Goal: Information Seeking & Learning: Learn about a topic

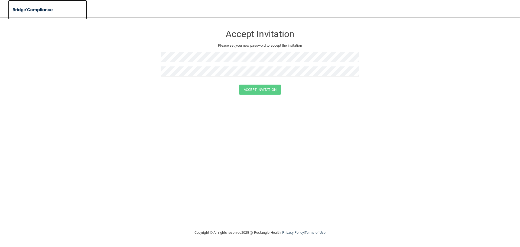
click at [44, 11] on img at bounding box center [33, 9] width 50 height 11
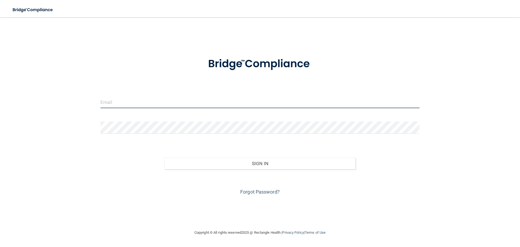
click at [139, 104] on input "email" at bounding box center [259, 102] width 319 height 12
type input "[EMAIL_ADDRESS][DOMAIN_NAME]"
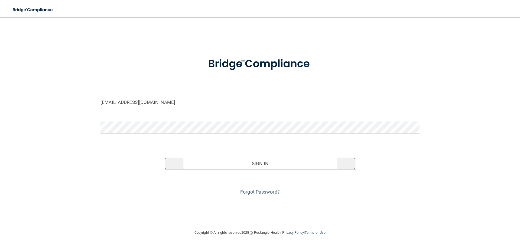
click at [265, 163] on button "Sign In" at bounding box center [259, 163] width 191 height 12
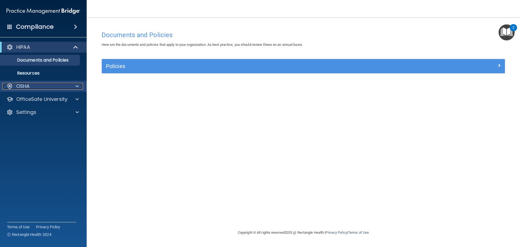
click at [70, 85] on div at bounding box center [77, 86] width 14 height 6
click at [30, 88] on div "OSHA" at bounding box center [35, 86] width 67 height 6
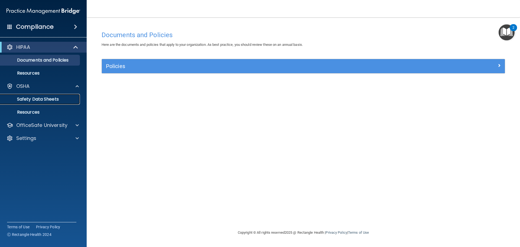
click at [30, 102] on link "Safety Data Sheets" at bounding box center [37, 99] width 85 height 11
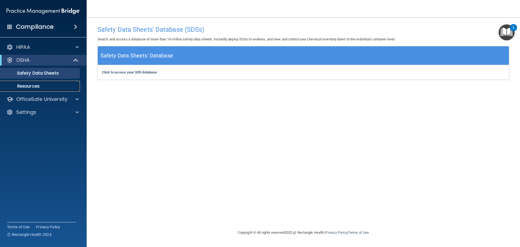
click at [38, 89] on link "Resources" at bounding box center [37, 86] width 85 height 11
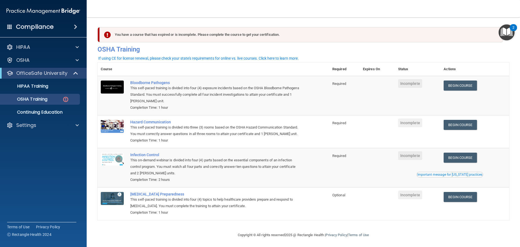
click at [500, 29] on img "Open Resource Center, 2 new notifications" at bounding box center [506, 32] width 16 height 16
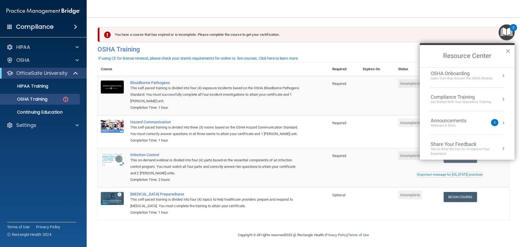
scroll to position [30, 0]
click at [509, 51] on button "×" at bounding box center [507, 51] width 5 height 9
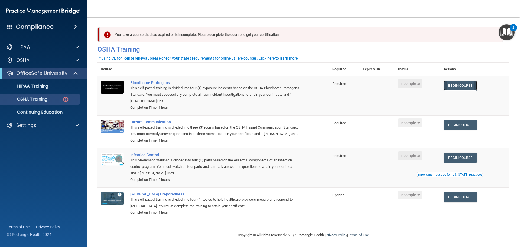
click at [460, 86] on link "Begin Course" at bounding box center [459, 85] width 33 height 10
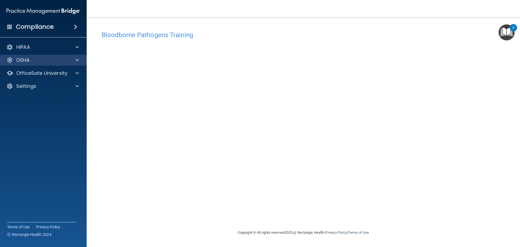
click at [70, 65] on div "OSHA" at bounding box center [43, 60] width 87 height 11
click at [75, 61] on span at bounding box center [76, 60] width 3 height 6
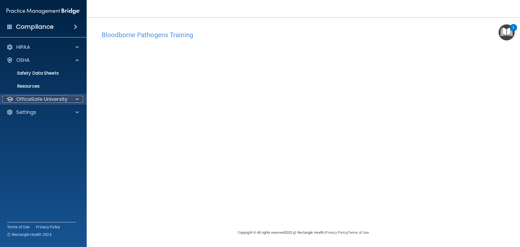
click at [80, 100] on div at bounding box center [77, 99] width 14 height 6
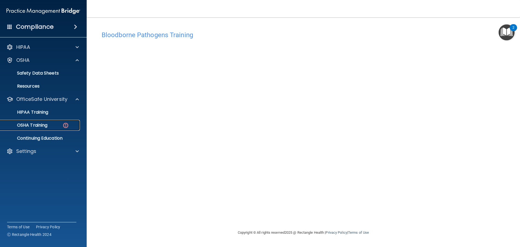
click at [76, 123] on div "OSHA Training" at bounding box center [41, 124] width 74 height 5
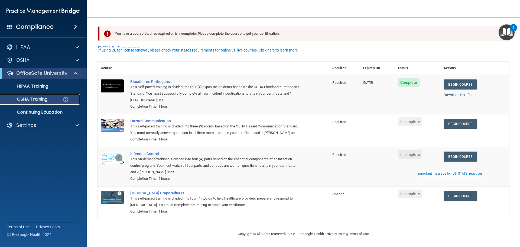
scroll to position [9, 0]
click at [468, 119] on link "Begin Course" at bounding box center [459, 124] width 33 height 10
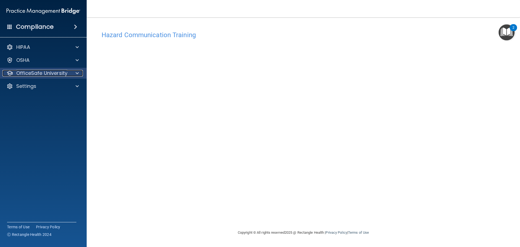
click at [79, 76] on div at bounding box center [77, 73] width 14 height 6
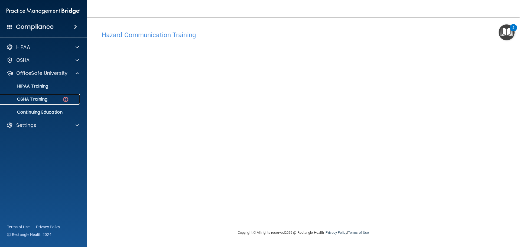
click at [67, 101] on img at bounding box center [65, 99] width 7 height 7
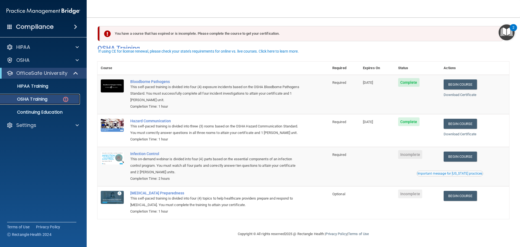
scroll to position [9, 0]
click at [451, 154] on link "Begin Course" at bounding box center [459, 156] width 33 height 10
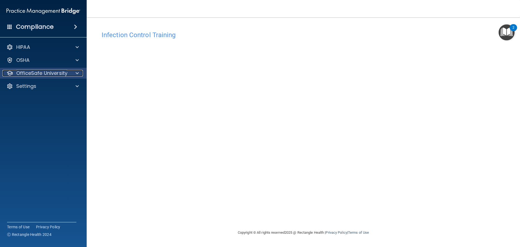
click at [73, 76] on div at bounding box center [77, 73] width 14 height 6
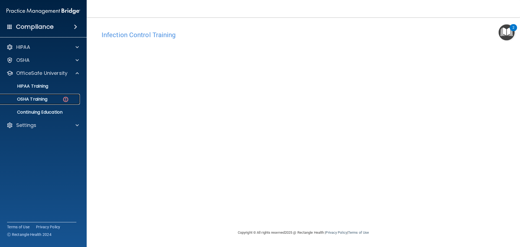
click at [67, 98] on img at bounding box center [65, 99] width 7 height 7
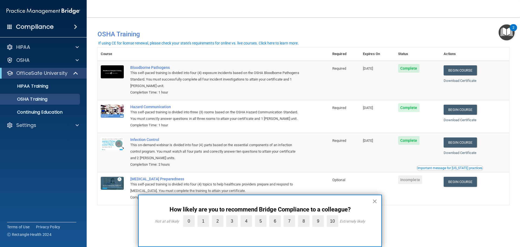
click at [376, 202] on button "×" at bounding box center [374, 200] width 5 height 9
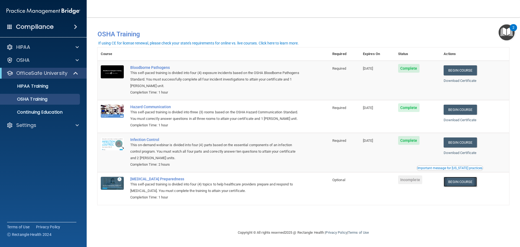
click at [472, 184] on link "Begin Course" at bounding box center [459, 181] width 33 height 10
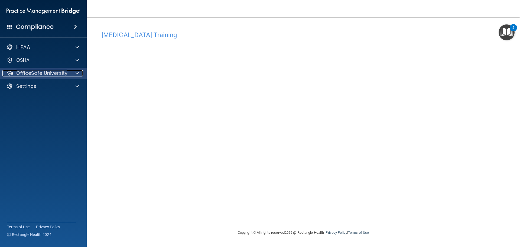
click at [77, 74] on span at bounding box center [76, 73] width 3 height 6
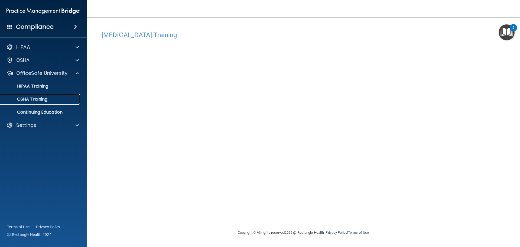
click at [63, 101] on div "OSHA Training" at bounding box center [41, 98] width 74 height 5
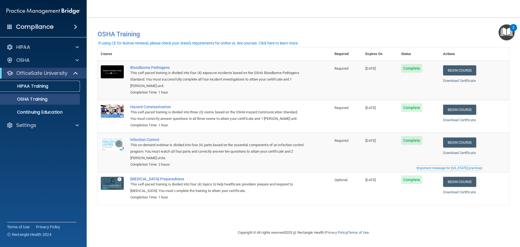
click at [48, 88] on p "HIPAA Training" at bounding box center [26, 85] width 45 height 5
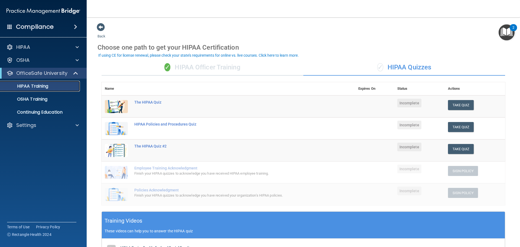
click at [63, 84] on div "HIPAA Training" at bounding box center [41, 85] width 74 height 5
click at [454, 105] on button "Take Quiz" at bounding box center [461, 105] width 26 height 10
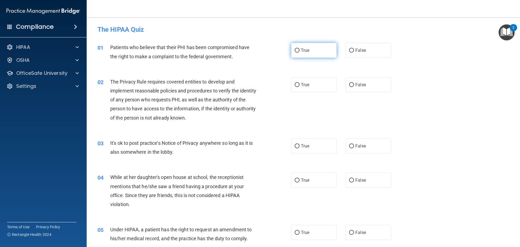
click at [295, 51] on input "True" at bounding box center [296, 50] width 5 height 4
radio input "true"
click at [295, 83] on input "True" at bounding box center [296, 85] width 5 height 4
radio input "true"
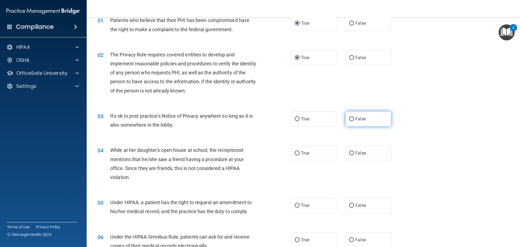
click at [349, 120] on input "False" at bounding box center [351, 119] width 5 height 4
radio input "true"
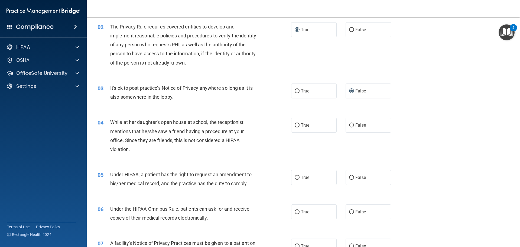
scroll to position [81, 0]
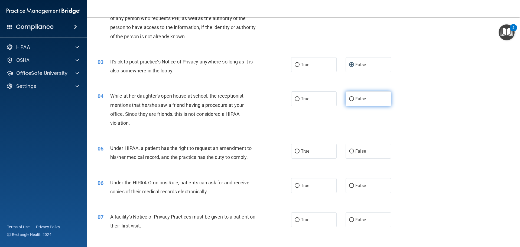
click at [349, 98] on input "False" at bounding box center [351, 99] width 5 height 4
radio input "true"
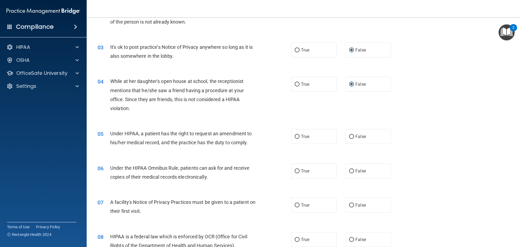
scroll to position [108, 0]
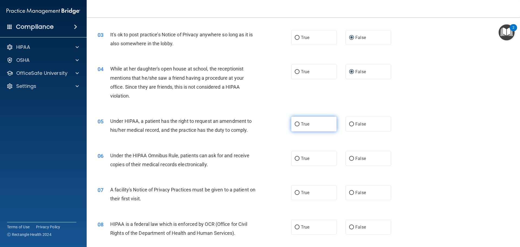
click at [294, 126] on input "True" at bounding box center [296, 124] width 5 height 4
radio input "true"
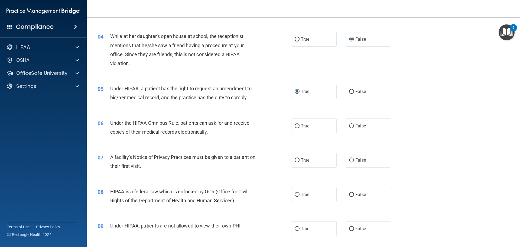
scroll to position [162, 0]
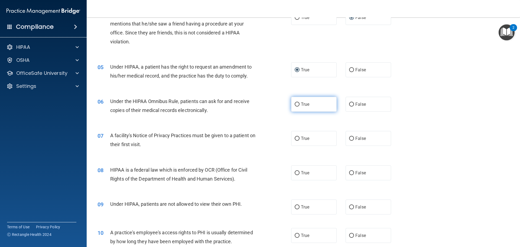
click at [295, 105] on input "True" at bounding box center [296, 104] width 5 height 4
radio input "true"
click at [296, 139] on input "True" at bounding box center [296, 138] width 5 height 4
radio input "true"
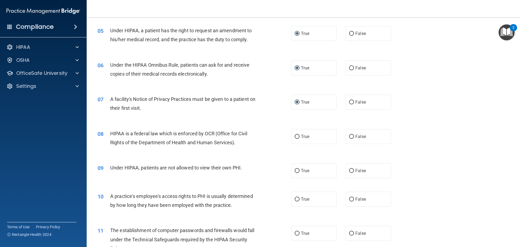
scroll to position [216, 0]
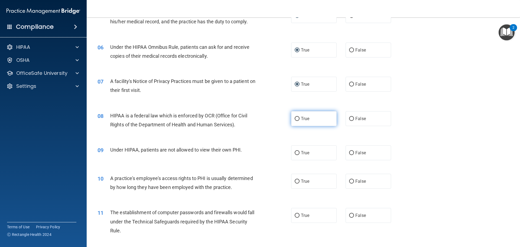
click at [294, 119] on input "True" at bounding box center [296, 119] width 5 height 4
radio input "true"
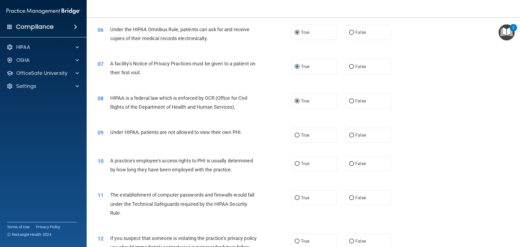
scroll to position [244, 0]
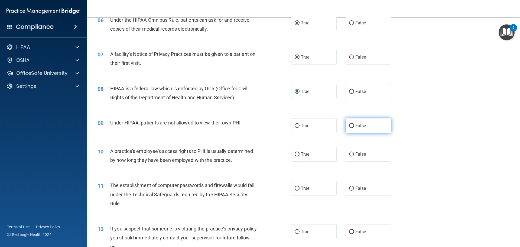
click at [349, 125] on input "False" at bounding box center [351, 126] width 5 height 4
radio input "true"
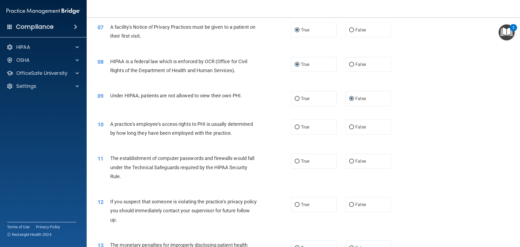
scroll to position [298, 0]
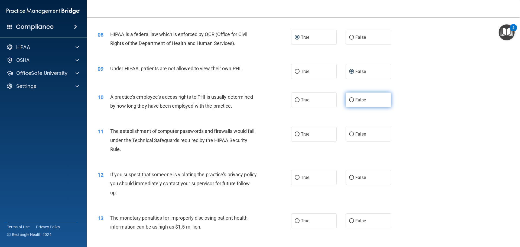
click at [349, 100] on input "False" at bounding box center [351, 100] width 5 height 4
radio input "true"
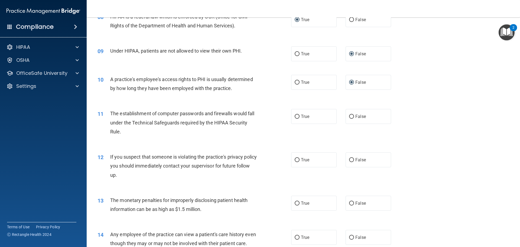
scroll to position [325, 0]
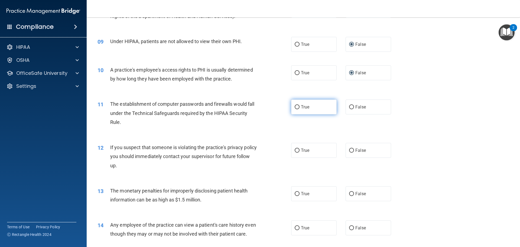
click at [294, 107] on input "True" at bounding box center [296, 107] width 5 height 4
radio input "true"
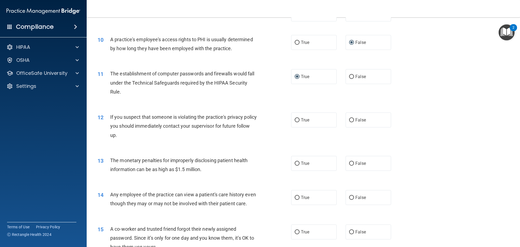
scroll to position [379, 0]
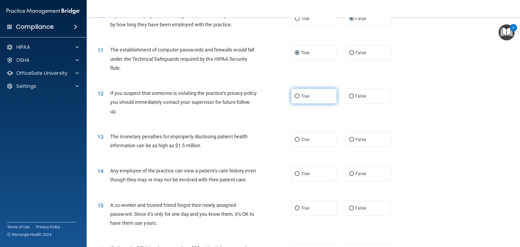
click at [294, 96] on input "True" at bounding box center [296, 96] width 5 height 4
radio input "true"
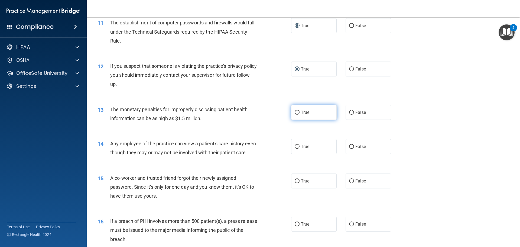
click at [296, 113] on input "True" at bounding box center [296, 112] width 5 height 4
radio input "true"
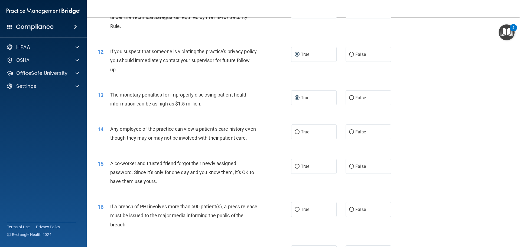
scroll to position [433, 0]
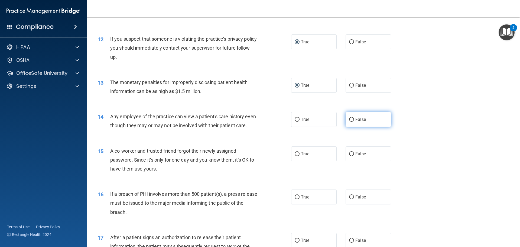
click at [349, 117] on input "False" at bounding box center [351, 119] width 5 height 4
radio input "true"
click at [349, 156] on input "False" at bounding box center [351, 154] width 5 height 4
radio input "true"
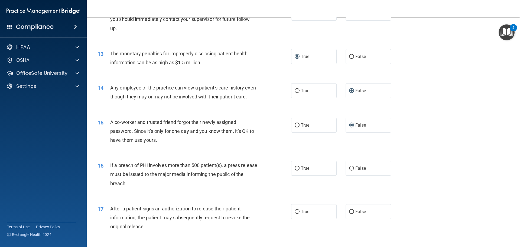
scroll to position [487, 0]
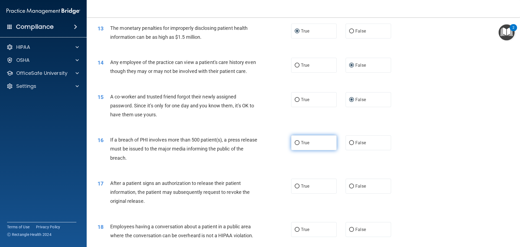
click at [294, 145] on input "True" at bounding box center [296, 143] width 5 height 4
radio input "true"
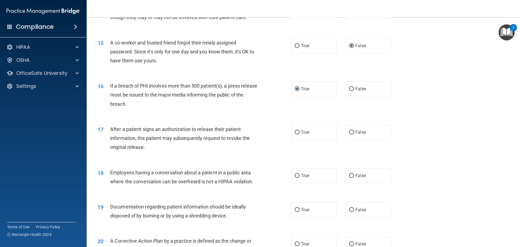
scroll to position [541, 0]
click at [294, 134] on input "True" at bounding box center [296, 132] width 5 height 4
radio input "true"
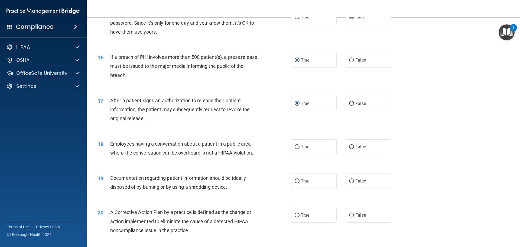
scroll to position [595, 0]
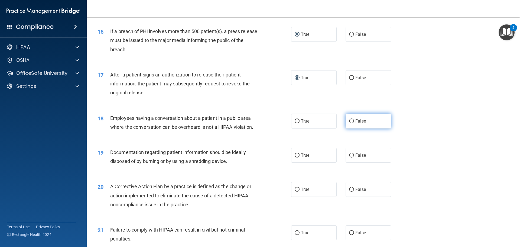
click at [350, 123] on input "False" at bounding box center [351, 121] width 5 height 4
radio input "true"
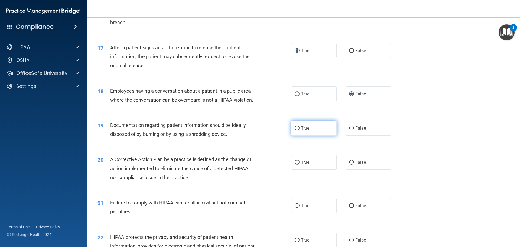
click at [295, 130] on input "True" at bounding box center [296, 128] width 5 height 4
radio input "true"
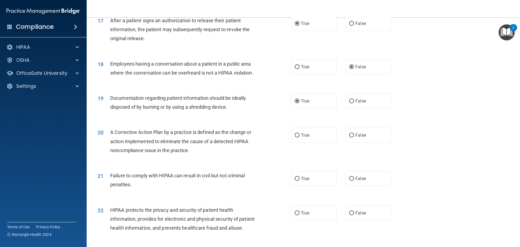
scroll to position [676, 0]
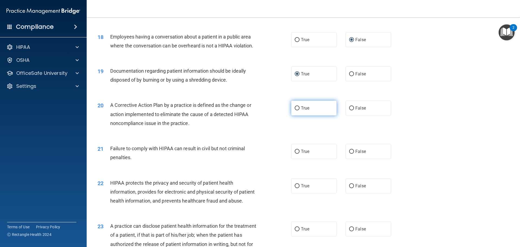
click at [295, 110] on input "True" at bounding box center [296, 108] width 5 height 4
radio input "true"
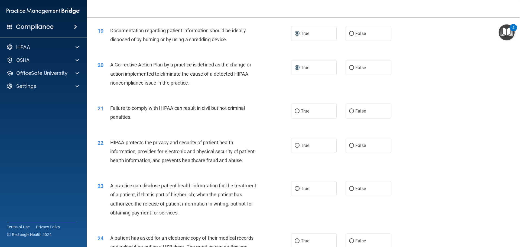
scroll to position [731, 0]
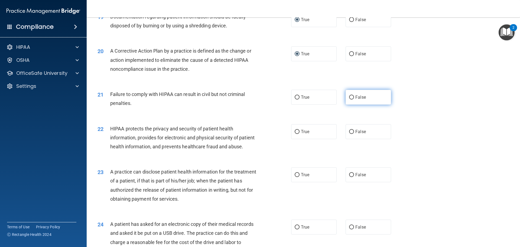
click at [349, 99] on input "False" at bounding box center [351, 97] width 5 height 4
radio input "true"
click at [294, 134] on input "True" at bounding box center [296, 132] width 5 height 4
radio input "true"
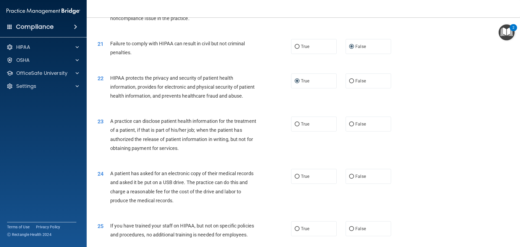
scroll to position [791, 0]
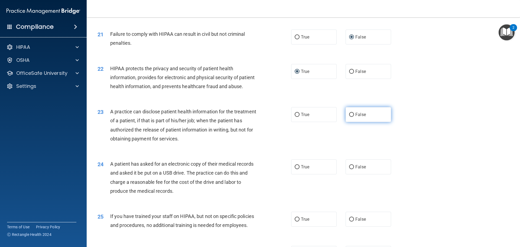
click at [349, 117] on input "False" at bounding box center [351, 115] width 5 height 4
radio input "true"
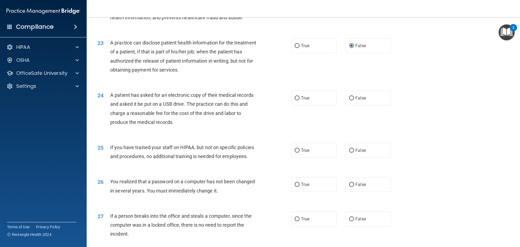
scroll to position [872, 0]
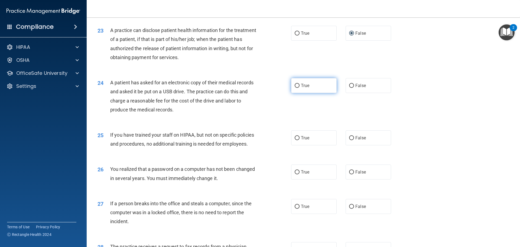
click at [296, 88] on input "True" at bounding box center [296, 86] width 5 height 4
radio input "true"
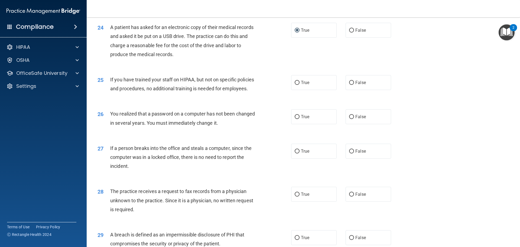
scroll to position [953, 0]
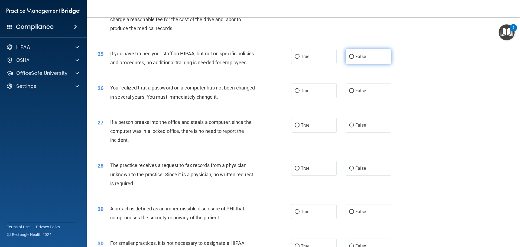
click at [349, 59] on input "False" at bounding box center [351, 57] width 5 height 4
radio input "true"
click at [294, 93] on input "True" at bounding box center [296, 91] width 5 height 4
radio input "true"
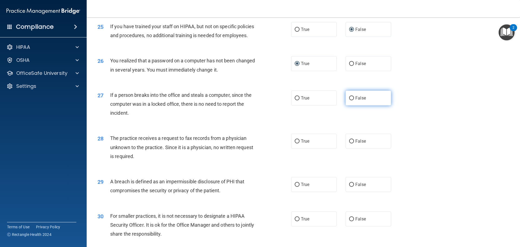
click at [349, 100] on input "False" at bounding box center [351, 98] width 5 height 4
radio input "true"
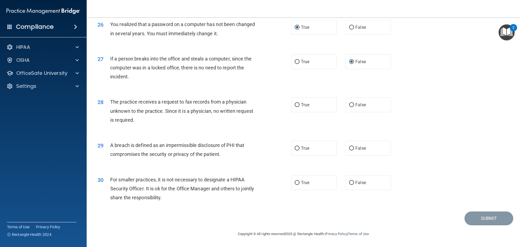
scroll to position [1034, 0]
click at [349, 107] on input "False" at bounding box center [351, 105] width 5 height 4
radio input "true"
click at [297, 149] on input "True" at bounding box center [296, 148] width 5 height 4
radio input "true"
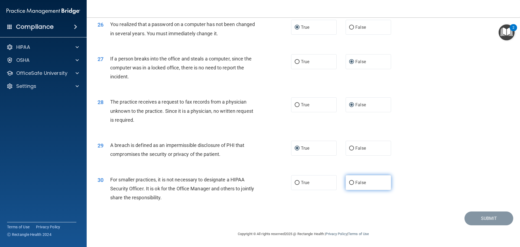
click at [349, 184] on input "False" at bounding box center [351, 182] width 5 height 4
radio input "true"
click at [473, 219] on button "Submit" at bounding box center [488, 218] width 49 height 14
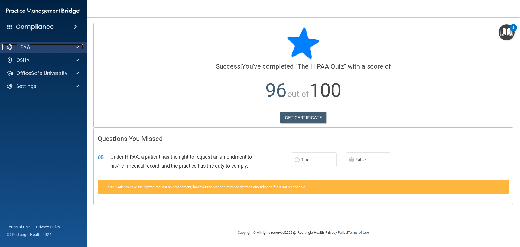
click at [59, 47] on div "HIPAA" at bounding box center [35, 47] width 67 height 6
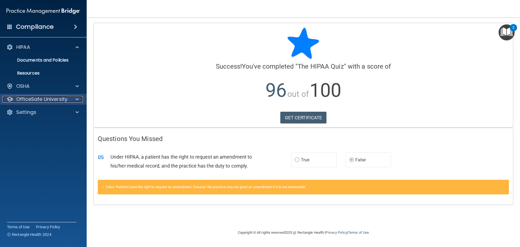
click at [50, 97] on p "OfficeSafe University" at bounding box center [41, 99] width 51 height 6
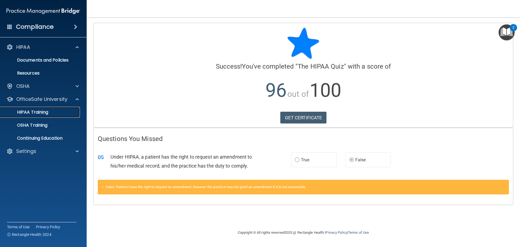
click at [56, 112] on div "HIPAA Training" at bounding box center [41, 111] width 74 height 5
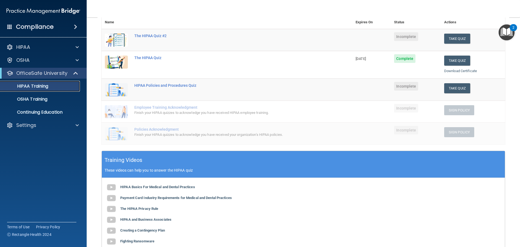
scroll to position [54, 0]
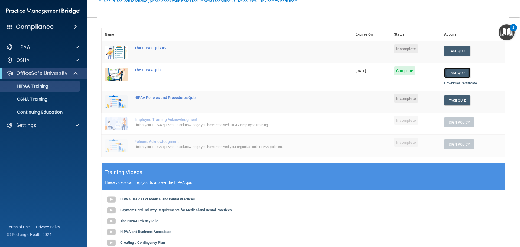
click at [456, 73] on button "Take Quiz" at bounding box center [457, 73] width 26 height 10
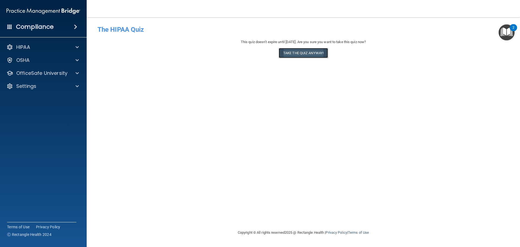
click at [294, 52] on button "Take the quiz anyway!" at bounding box center [302, 53] width 49 height 10
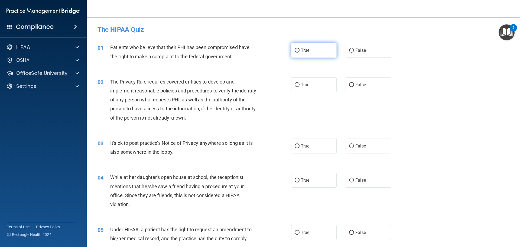
click at [301, 52] on span "True" at bounding box center [305, 50] width 8 height 5
click at [299, 52] on input "True" at bounding box center [296, 50] width 5 height 4
radio input "true"
click at [294, 86] on input "True" at bounding box center [296, 85] width 5 height 4
radio input "true"
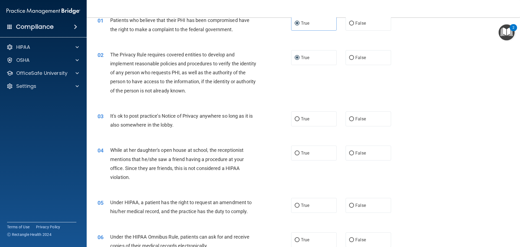
scroll to position [54, 0]
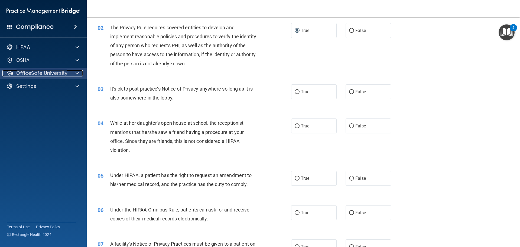
click at [72, 71] on div at bounding box center [77, 73] width 14 height 6
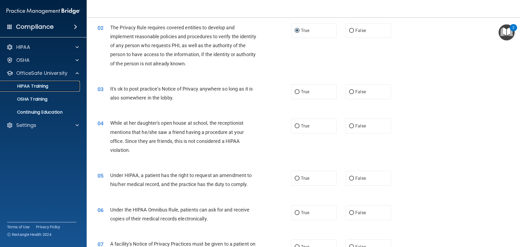
click at [57, 88] on div "HIPAA Training" at bounding box center [41, 85] width 74 height 5
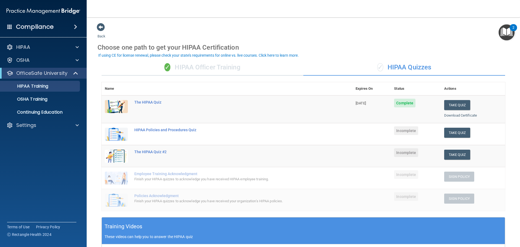
click at [213, 65] on div "✓ HIPAA Officer Training" at bounding box center [202, 67] width 202 height 16
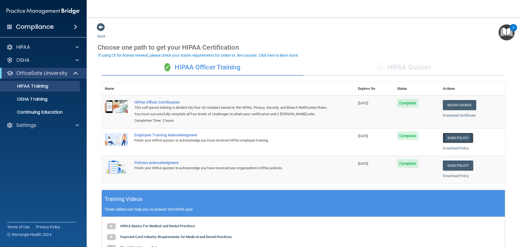
click at [464, 138] on link "Sign Policy" at bounding box center [457, 138] width 30 height 10
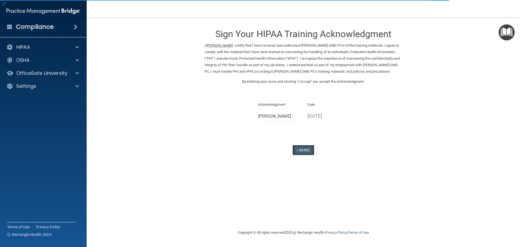
click at [302, 155] on button "I Agree" at bounding box center [303, 150] width 22 height 10
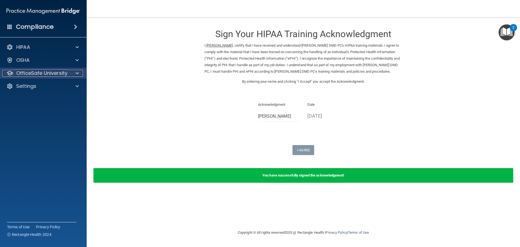
click at [78, 73] on span at bounding box center [76, 73] width 3 height 6
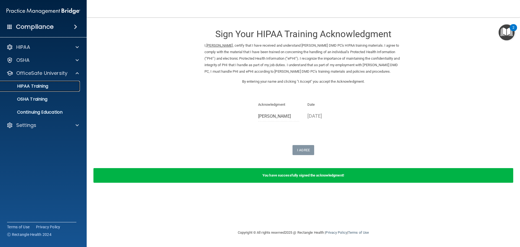
click at [74, 86] on div "HIPAA Training" at bounding box center [41, 85] width 74 height 5
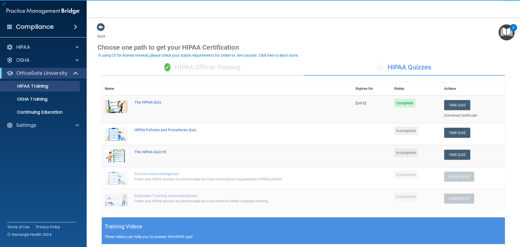
click at [243, 67] on div "✓ HIPAA Officer Training" at bounding box center [202, 67] width 202 height 16
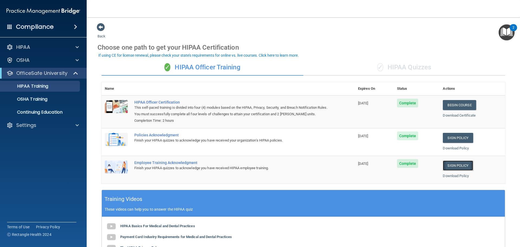
click at [449, 167] on link "Sign Policy" at bounding box center [457, 165] width 30 height 10
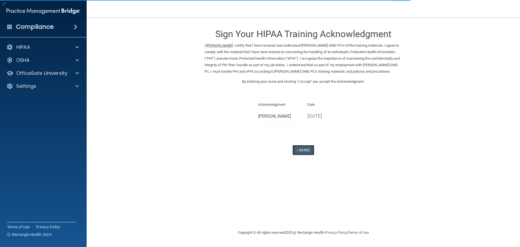
click at [303, 154] on button "I Agree" at bounding box center [303, 150] width 22 height 10
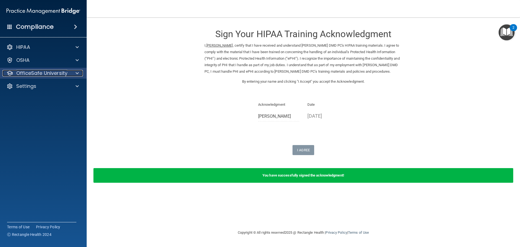
click at [67, 73] on div "OfficeSafe University" at bounding box center [35, 73] width 67 height 6
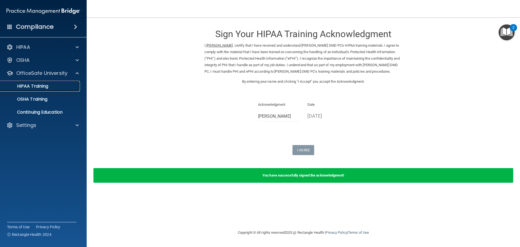
click at [72, 91] on link "HIPAA Training" at bounding box center [37, 86] width 85 height 11
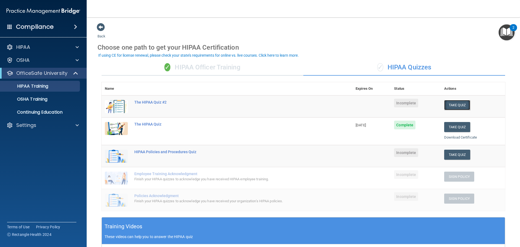
click at [454, 104] on button "Take Quiz" at bounding box center [457, 105] width 26 height 10
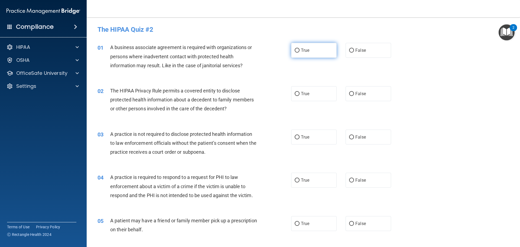
click at [294, 49] on input "True" at bounding box center [296, 50] width 5 height 4
radio input "true"
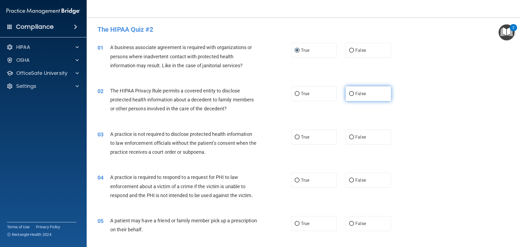
click at [350, 94] on input "False" at bounding box center [351, 94] width 5 height 4
radio input "true"
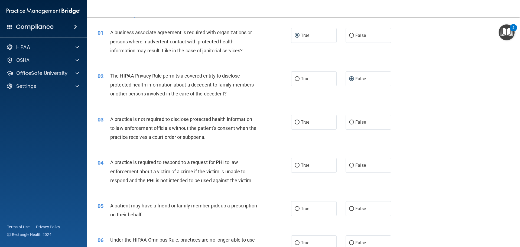
scroll to position [27, 0]
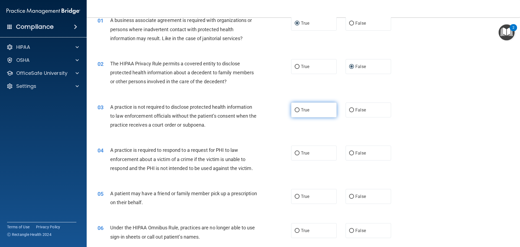
click at [296, 109] on input "True" at bounding box center [296, 110] width 5 height 4
radio input "true"
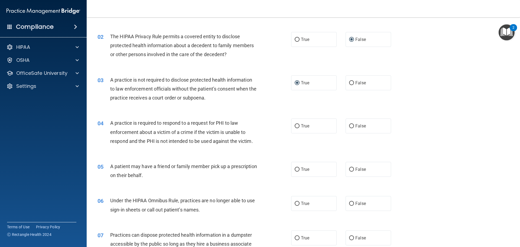
scroll to position [81, 0]
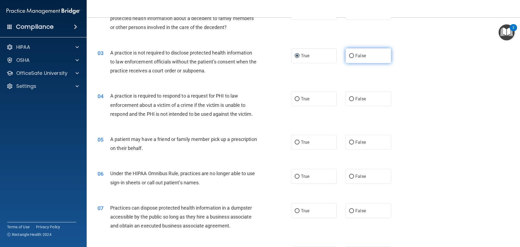
click at [349, 55] on input "False" at bounding box center [351, 56] width 5 height 4
radio input "true"
radio input "false"
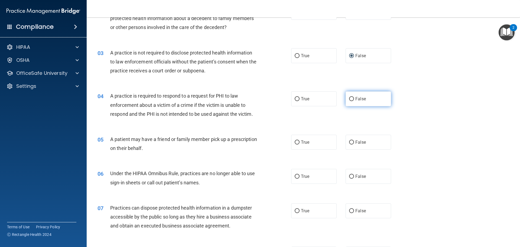
click at [350, 99] on input "False" at bounding box center [351, 99] width 5 height 4
radio input "true"
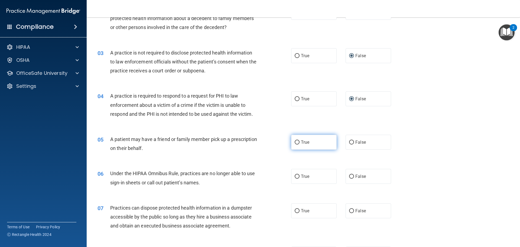
click at [295, 142] on input "True" at bounding box center [296, 142] width 5 height 4
radio input "true"
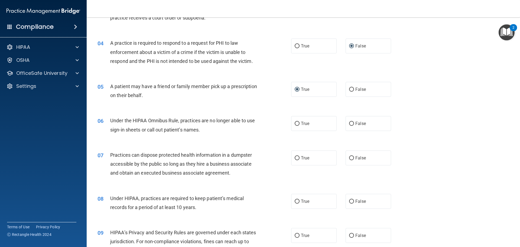
scroll to position [135, 0]
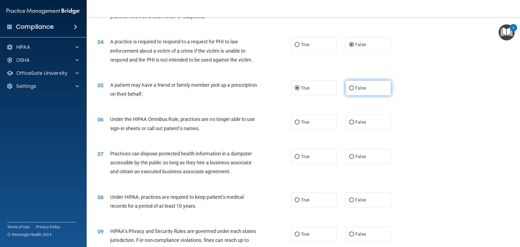
click at [351, 89] on input "False" at bounding box center [351, 88] width 5 height 4
radio input "true"
radio input "false"
click at [294, 120] on input "True" at bounding box center [296, 122] width 5 height 4
radio input "true"
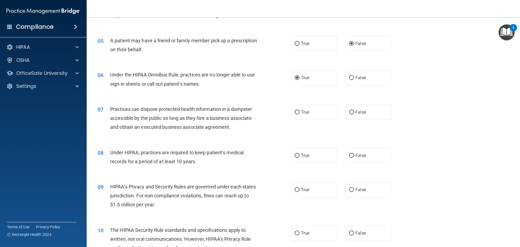
scroll to position [189, 0]
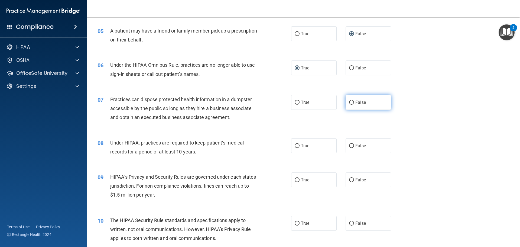
click at [350, 102] on input "False" at bounding box center [351, 102] width 5 height 4
radio input "true"
click at [294, 145] on input "True" at bounding box center [296, 146] width 5 height 4
radio input "true"
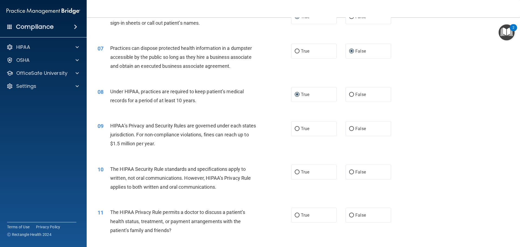
scroll to position [244, 0]
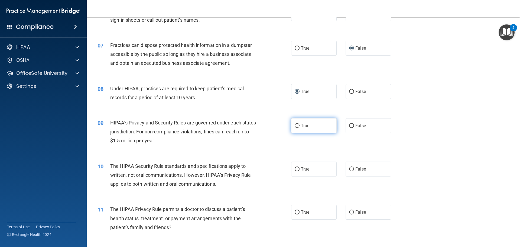
click at [295, 126] on input "True" at bounding box center [296, 126] width 5 height 4
radio input "true"
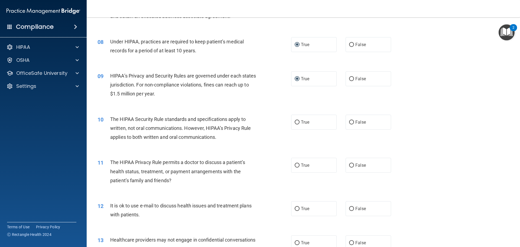
scroll to position [298, 0]
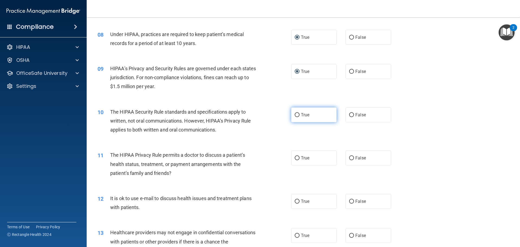
click at [294, 116] on input "True" at bounding box center [296, 115] width 5 height 4
radio input "true"
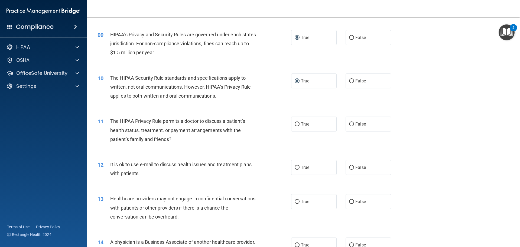
scroll to position [352, 0]
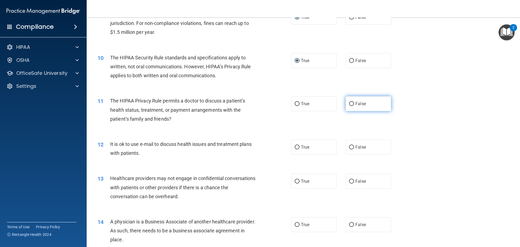
click at [349, 103] on input "False" at bounding box center [351, 104] width 5 height 4
radio input "true"
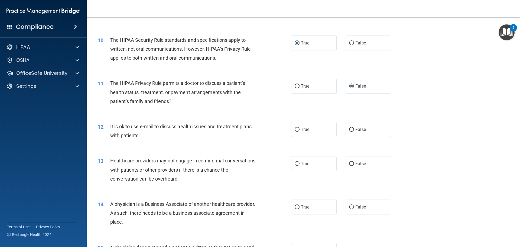
scroll to position [379, 0]
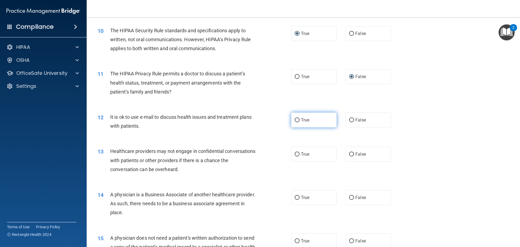
click at [295, 120] on input "True" at bounding box center [296, 120] width 5 height 4
radio input "true"
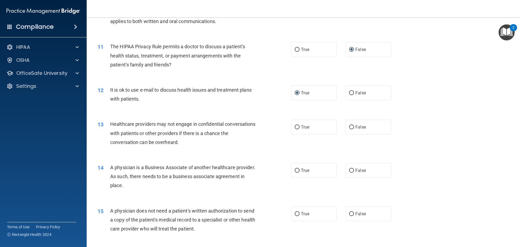
scroll to position [433, 0]
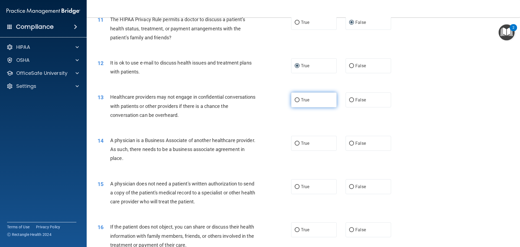
click at [295, 100] on input "True" at bounding box center [296, 100] width 5 height 4
radio input "true"
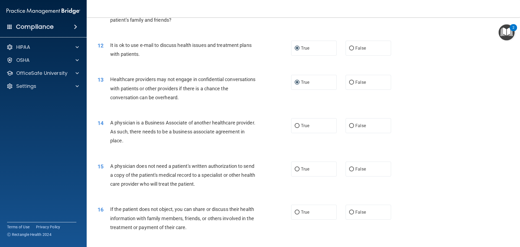
scroll to position [460, 0]
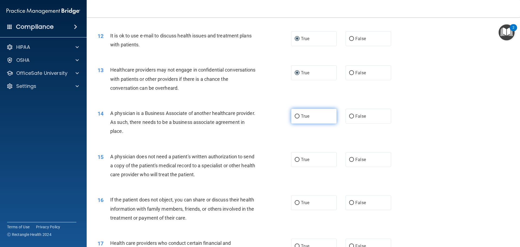
click at [298, 117] on label "True" at bounding box center [313, 116] width 45 height 15
click at [298, 117] on input "True" at bounding box center [296, 116] width 5 height 4
radio input "true"
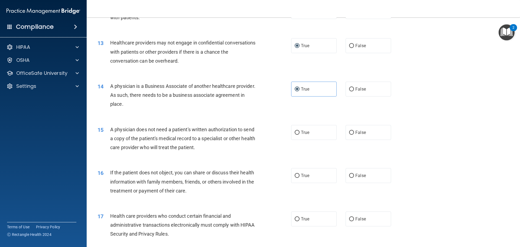
scroll to position [514, 0]
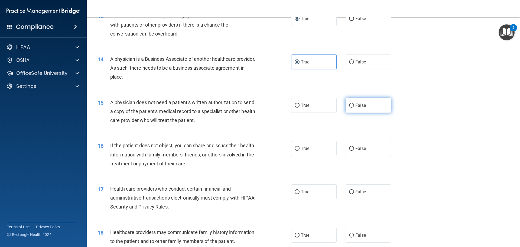
click at [349, 105] on input "False" at bounding box center [351, 105] width 5 height 4
radio input "true"
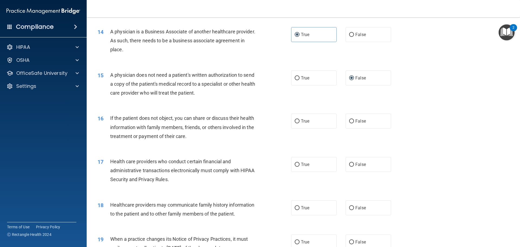
scroll to position [568, 0]
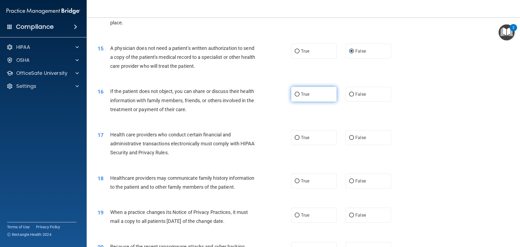
click at [295, 93] on input "True" at bounding box center [296, 94] width 5 height 4
radio input "true"
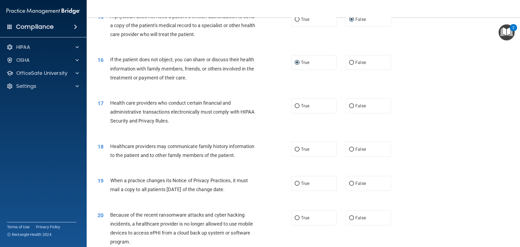
scroll to position [622, 0]
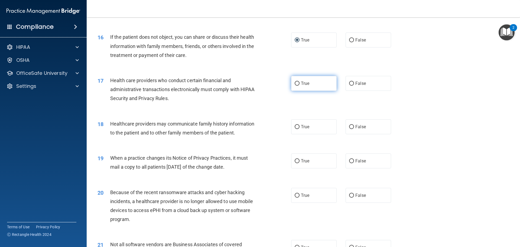
click at [296, 84] on input "True" at bounding box center [296, 83] width 5 height 4
radio input "true"
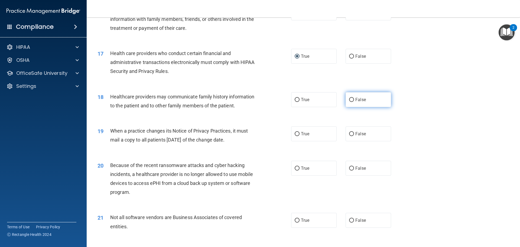
click at [349, 101] on input "False" at bounding box center [351, 100] width 5 height 4
radio input "true"
click at [297, 133] on input "True" at bounding box center [296, 134] width 5 height 4
radio input "true"
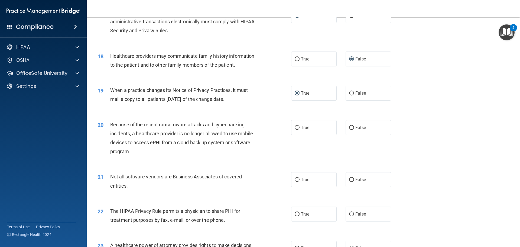
scroll to position [704, 0]
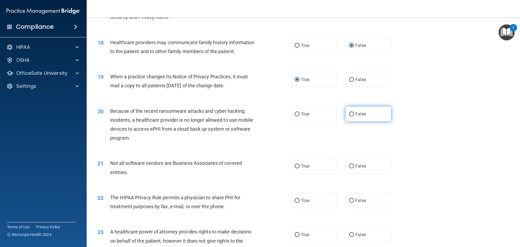
click at [349, 113] on input "False" at bounding box center [351, 114] width 5 height 4
radio input "true"
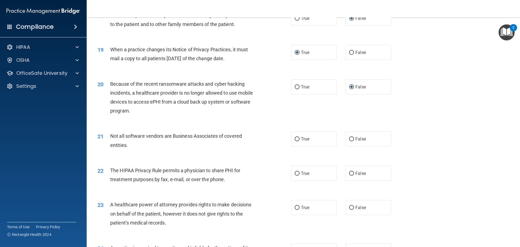
scroll to position [758, 0]
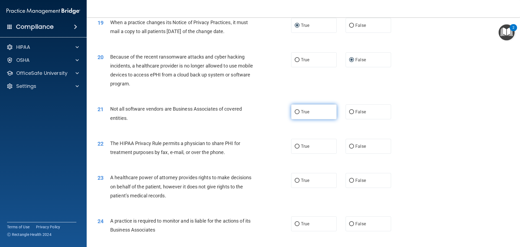
click at [295, 112] on input "True" at bounding box center [296, 112] width 5 height 4
radio input "true"
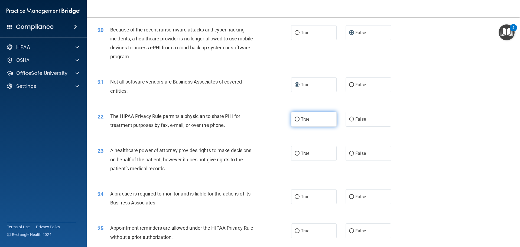
click at [295, 121] on input "True" at bounding box center [296, 119] width 5 height 4
radio input "true"
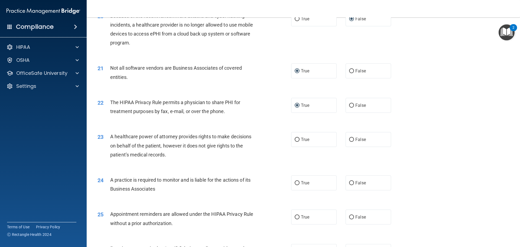
scroll to position [812, 0]
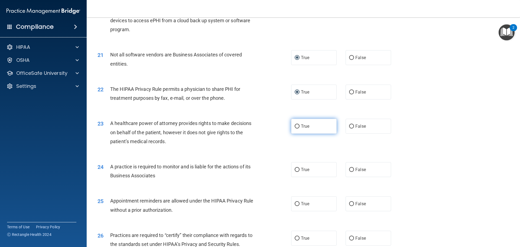
click at [296, 126] on input "True" at bounding box center [296, 126] width 5 height 4
radio input "true"
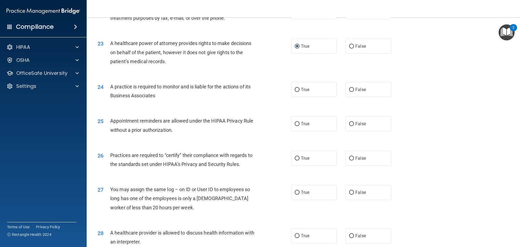
scroll to position [893, 0]
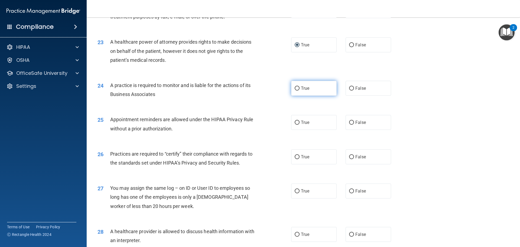
click at [295, 87] on input "True" at bounding box center [296, 88] width 5 height 4
radio input "true"
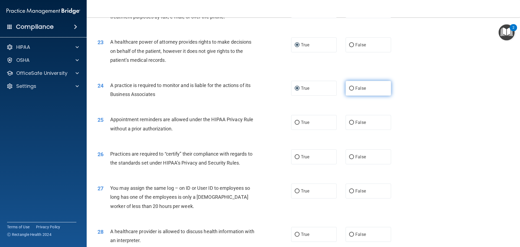
click at [349, 87] on input "False" at bounding box center [351, 88] width 5 height 4
radio input "true"
radio input "false"
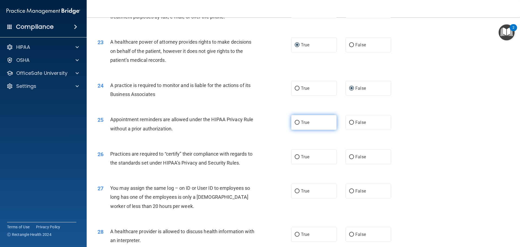
click at [297, 122] on input "True" at bounding box center [296, 122] width 5 height 4
radio input "true"
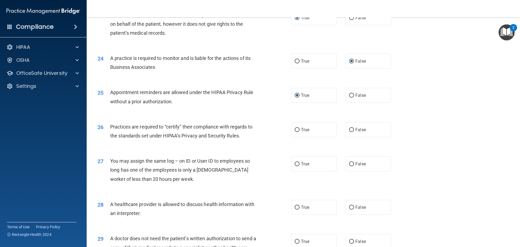
scroll to position [947, 0]
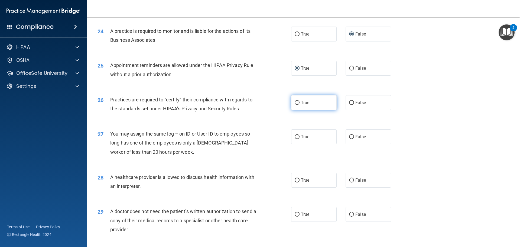
click at [294, 103] on input "True" at bounding box center [296, 103] width 5 height 4
radio input "true"
click at [351, 137] on input "False" at bounding box center [351, 137] width 5 height 4
radio input "true"
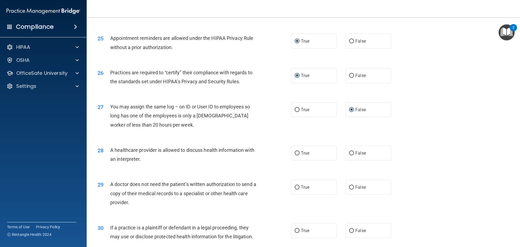
scroll to position [1001, 0]
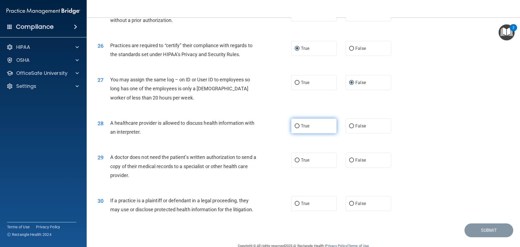
click at [298, 125] on label "True" at bounding box center [313, 125] width 45 height 15
click at [298, 125] on input "True" at bounding box center [296, 126] width 5 height 4
radio input "true"
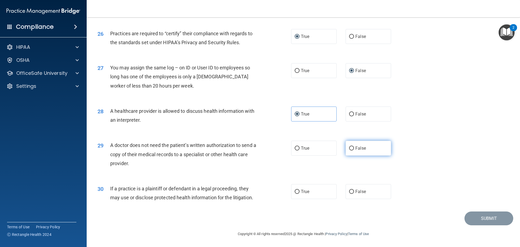
click at [349, 149] on input "False" at bounding box center [351, 148] width 5 height 4
radio input "true"
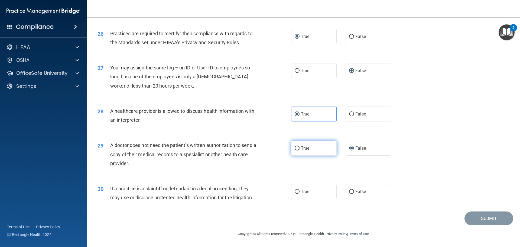
click at [295, 149] on input "True" at bounding box center [296, 148] width 5 height 4
radio input "true"
radio input "false"
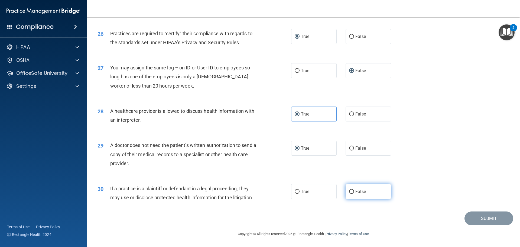
click at [350, 192] on input "False" at bounding box center [351, 191] width 5 height 4
radio input "true"
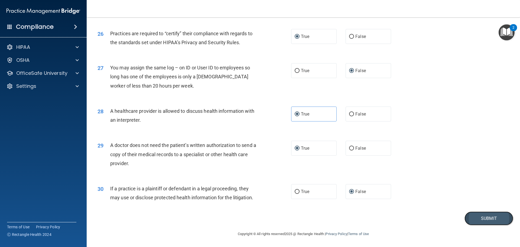
click at [475, 222] on button "Submit" at bounding box center [488, 218] width 49 height 14
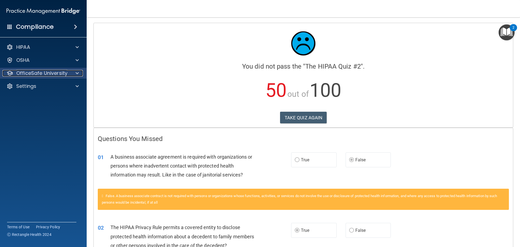
click at [69, 72] on div "OfficeSafe University" at bounding box center [35, 73] width 67 height 6
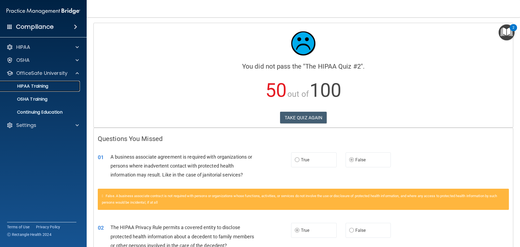
click at [62, 84] on div "HIPAA Training" at bounding box center [41, 85] width 74 height 5
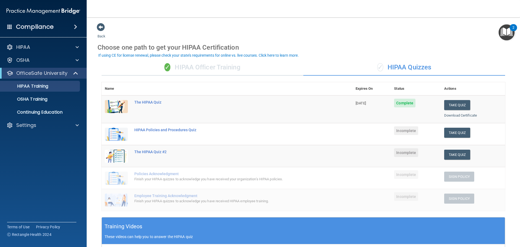
click at [195, 67] on div "✓ HIPAA Officer Training" at bounding box center [202, 67] width 202 height 16
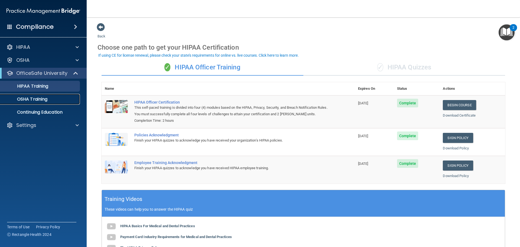
click at [50, 103] on link "OSHA Training" at bounding box center [37, 99] width 85 height 11
